Goal: Task Accomplishment & Management: Complete application form

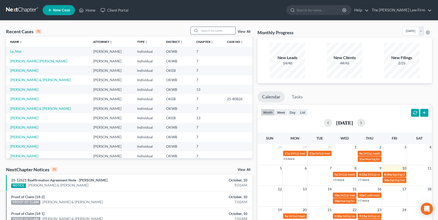
click at [206, 29] on input "search" at bounding box center [218, 30] width 36 height 7
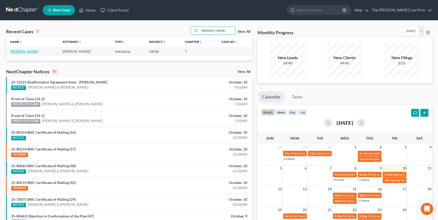
type input "truett"
click at [33, 53] on link "[PERSON_NAME]" at bounding box center [24, 51] width 28 height 4
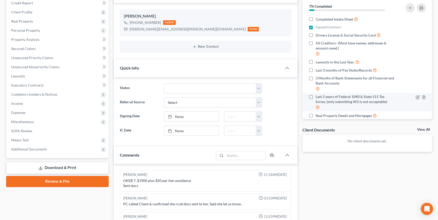
scroll to position [23, 0]
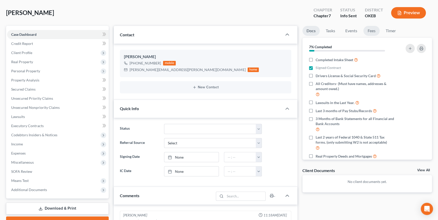
click at [370, 30] on link "Fees" at bounding box center [372, 31] width 16 height 10
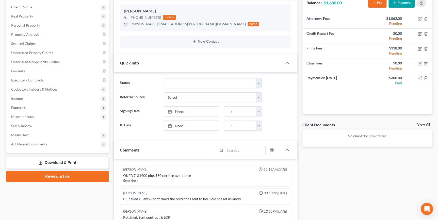
scroll to position [92, 0]
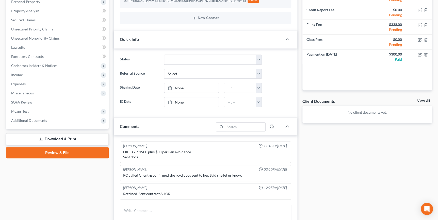
click at [377, 137] on div "Docs Tasks Events Fees Timer 7% Completed Nothing here yet! Completed Intake Sh…" at bounding box center [367, 127] width 135 height 341
click at [329, 164] on div "Docs Tasks Events Fees Timer 7% Completed Nothing here yet! Completed Intake Sh…" at bounding box center [367, 127] width 135 height 341
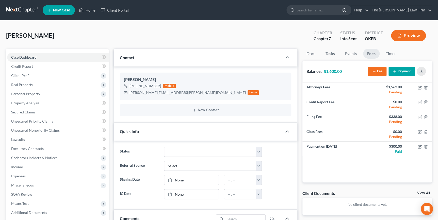
click at [394, 74] on button "Payment" at bounding box center [402, 71] width 26 height 9
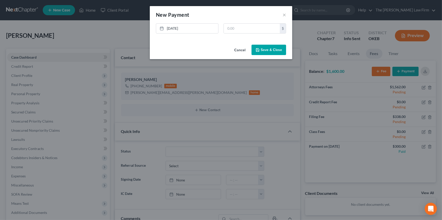
click at [243, 51] on button "Cancel" at bounding box center [239, 50] width 19 height 10
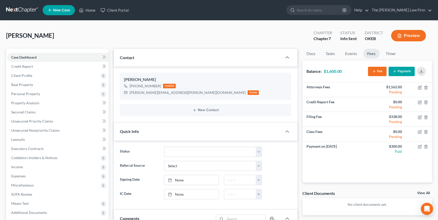
click at [398, 72] on button "Payment" at bounding box center [402, 71] width 26 height 9
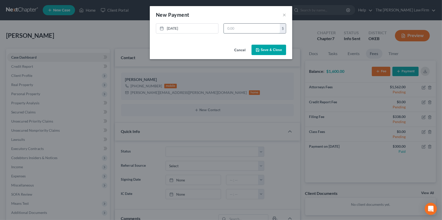
click at [256, 31] on input "text" at bounding box center [252, 29] width 56 height 10
type input "1,000.00"
click at [266, 49] on button "Save & Close" at bounding box center [268, 50] width 35 height 11
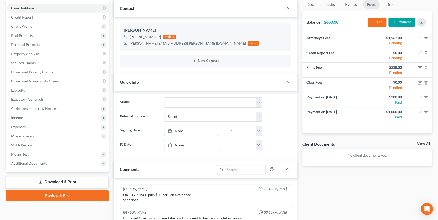
scroll to position [69, 0]
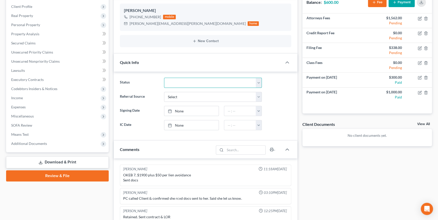
drag, startPoint x: 258, startPoint y: 83, endPoint x: 256, endPoint y: 87, distance: 4.5
click at [258, 83] on select "Discharged Dismissed Filed Info Sent In Progress Lead Lost Lead Ready to File R…" at bounding box center [213, 83] width 98 height 10
select select "8"
click at [164, 78] on select "Discharged Dismissed Filed Info Sent In Progress Lead Lost Lead Ready to File R…" at bounding box center [213, 83] width 98 height 10
click at [305, 187] on div "Docs Tasks Events Fees Timer 7% Completed Nothing here yet! Completed Intake Sh…" at bounding box center [367, 150] width 135 height 341
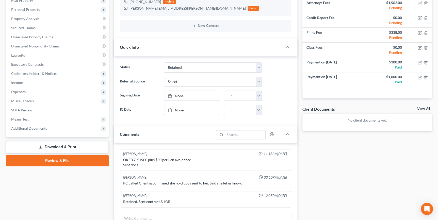
scroll to position [92, 0]
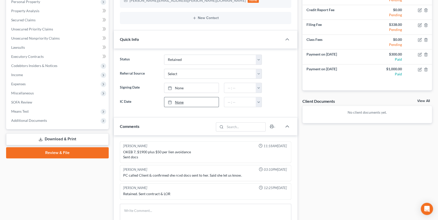
click at [206, 103] on link "None" at bounding box center [191, 102] width 54 height 10
type input "10/10/2025"
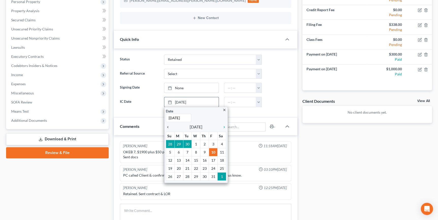
click at [168, 126] on icon "chevron_left" at bounding box center [169, 127] width 7 height 4
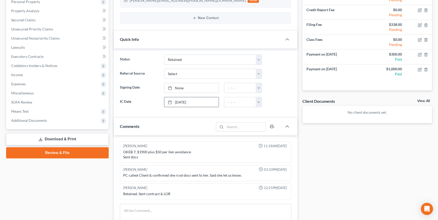
click at [312, 150] on div "Docs Tasks Events Fees Timer 7% Completed Nothing here yet! Completed Intake Sh…" at bounding box center [367, 127] width 135 height 341
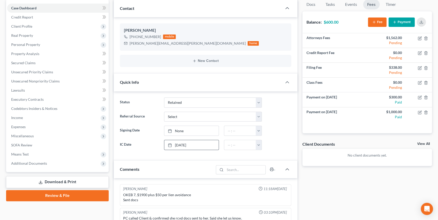
scroll to position [0, 0]
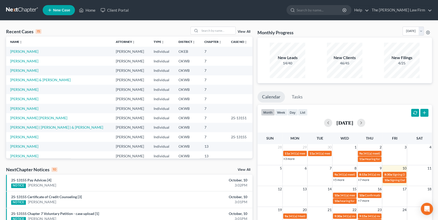
click at [51, 12] on icon at bounding box center [50, 10] width 5 height 6
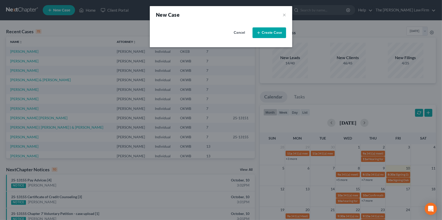
select select "65"
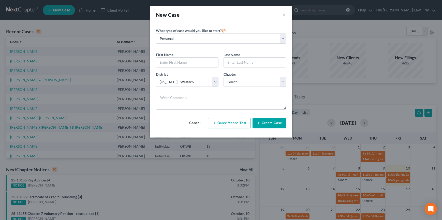
click at [178, 62] on input "text" at bounding box center [187, 63] width 62 height 10
type input "[PERSON_NAME]"
select select "0"
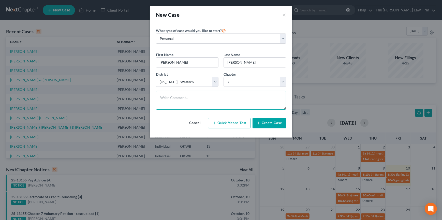
paste textarea "Free in person consultation for [PERSON_NAME] at our Shawnee office. [PERSON_NA…"
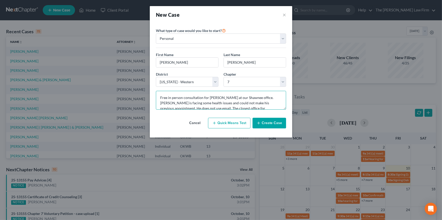
scroll to position [1, 0]
click at [161, 96] on textarea "Free in person consultation for [PERSON_NAME] at our Shawnee office. [PERSON_NA…" at bounding box center [221, 100] width 130 height 19
click at [264, 104] on textarea "Startin with a free in person consultation for [PERSON_NAME] at our Shawnee off…" at bounding box center [221, 100] width 130 height 19
click at [180, 104] on textarea "Startin with a free in person consultation for [PERSON_NAME] at our Shawnee off…" at bounding box center [221, 100] width 130 height 19
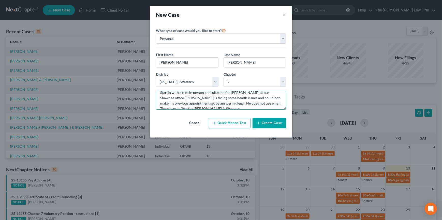
click at [204, 107] on textarea "Startin with a free in person consultation for [PERSON_NAME] at our Shawnee off…" at bounding box center [221, 100] width 130 height 19
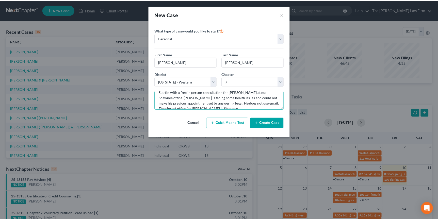
scroll to position [6, 0]
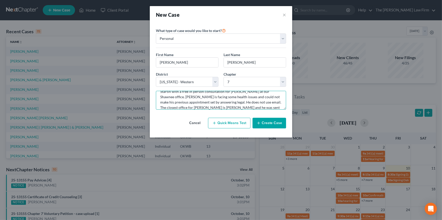
type textarea "Startin with a free in person consultation for [PERSON_NAME] at our Shawnee off…"
click at [277, 122] on button "Create Case" at bounding box center [269, 123] width 34 height 11
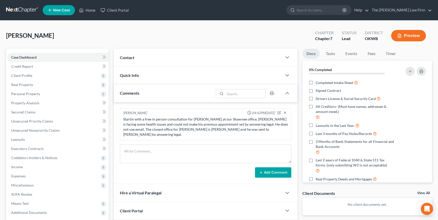
click at [216, 56] on div "Contact" at bounding box center [198, 58] width 168 height 18
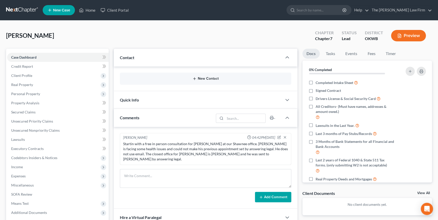
click at [248, 77] on button "New Contact" at bounding box center [205, 79] width 163 height 4
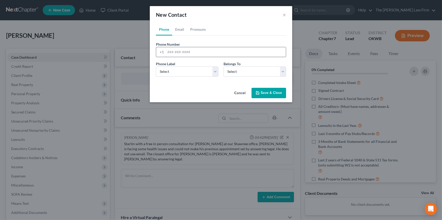
click at [196, 53] on input "tel" at bounding box center [225, 52] width 120 height 10
type input "8402067982"
click at [203, 72] on select "Select Mobile Home Work Other" at bounding box center [187, 72] width 62 height 10
select select "0"
click at [156, 67] on select "Select Mobile Home Work Other" at bounding box center [187, 72] width 62 height 10
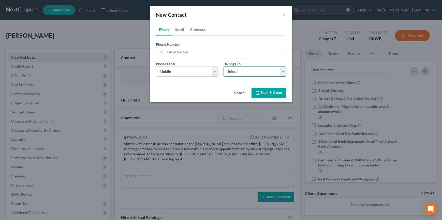
click at [236, 73] on select "Select Client Other" at bounding box center [254, 72] width 62 height 10
select select "0"
click at [223, 67] on select "Select Client Other" at bounding box center [254, 72] width 62 height 10
click at [259, 92] on icon "button" at bounding box center [257, 93] width 4 height 4
